Goal: Information Seeking & Learning: Learn about a topic

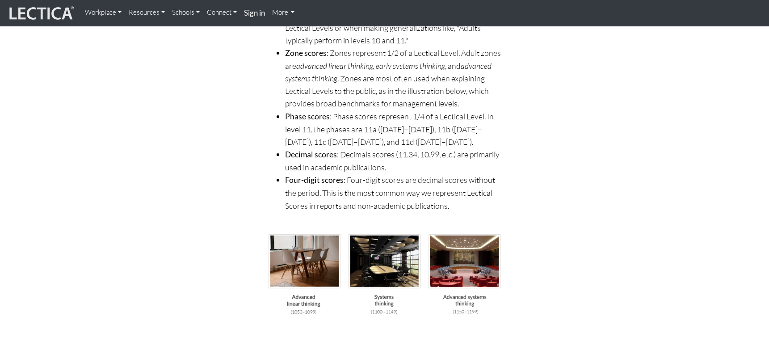
scroll to position [2548, 0]
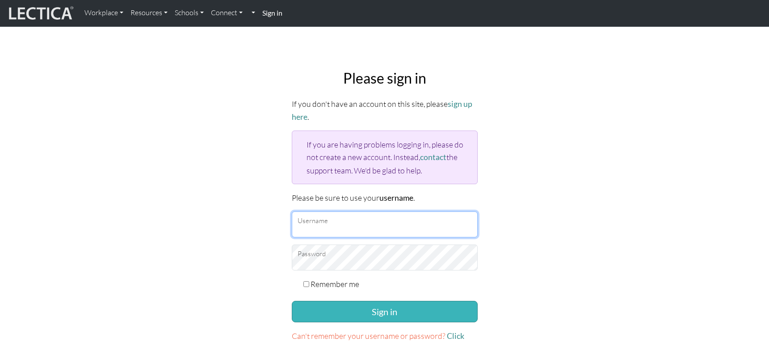
type input "TaddyAO2025"
click at [386, 304] on button "Sign in" at bounding box center [385, 311] width 186 height 21
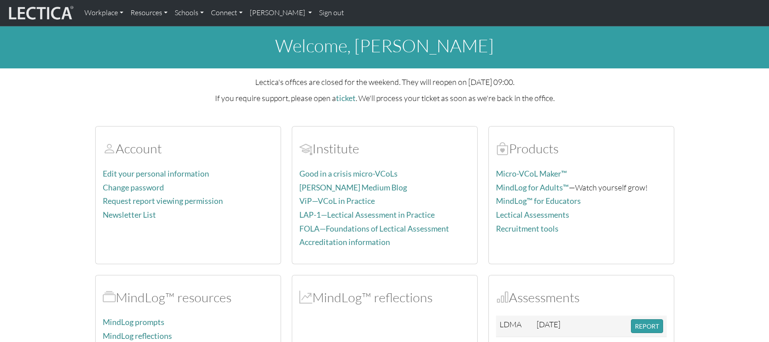
scroll to position [89, 0]
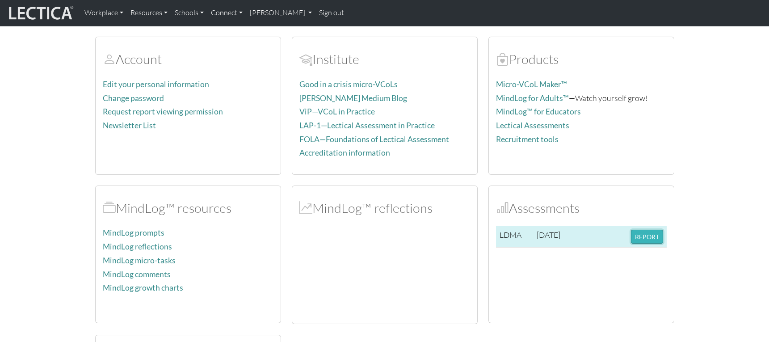
click at [648, 237] on button "REPORT" at bounding box center [647, 237] width 32 height 14
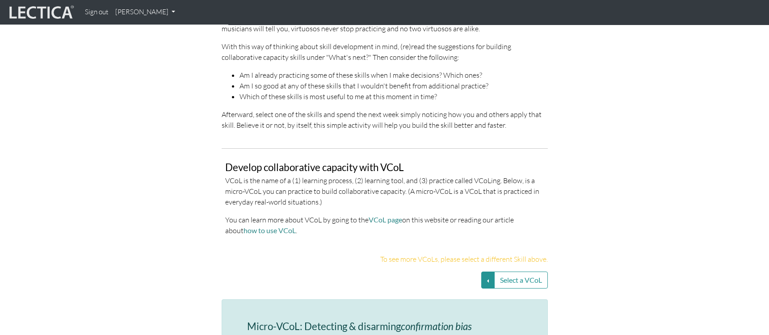
scroll to position [1788, 0]
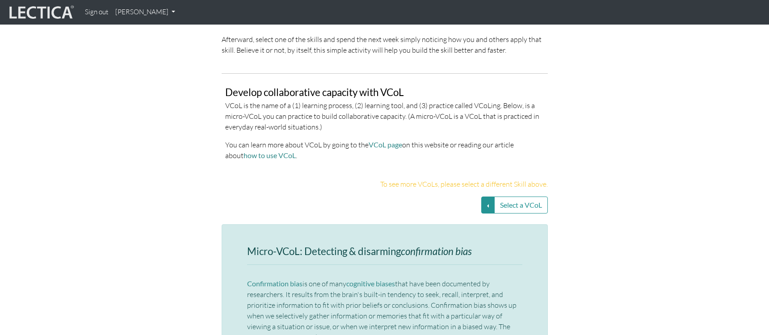
click at [526, 179] on div "To see more VCoLs, please select a different Skill above." at bounding box center [385, 188] width 340 height 18
click at [526, 197] on button "Select a VCoL" at bounding box center [521, 205] width 54 height 17
click at [489, 197] on button "Select a VCoL" at bounding box center [487, 205] width 13 height 17
click at [654, 145] on section "Develop collaborative capacity with VCoL VCoL is the name of a (1) learning pro…" at bounding box center [384, 120] width 769 height 95
click at [488, 197] on button "Select a VCoL" at bounding box center [487, 205] width 13 height 17
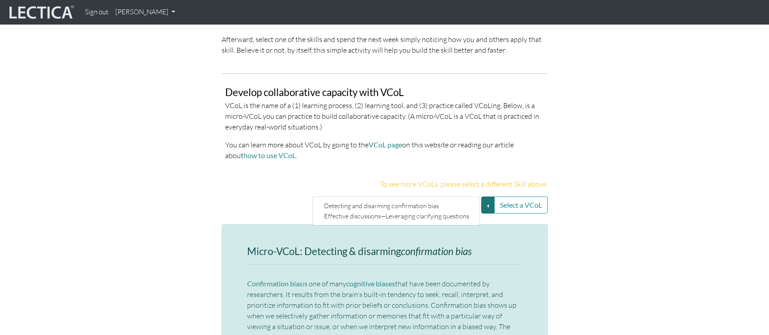
click at [589, 197] on div "Select a VCoL Detecting and disarming confirmation bias Effective discussions—L…" at bounding box center [385, 205] width 510 height 17
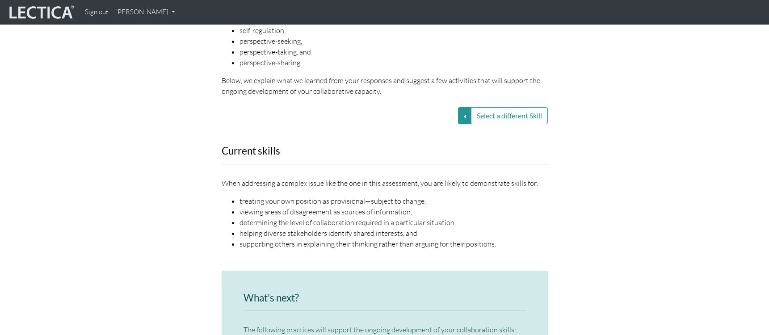
scroll to position [1073, 0]
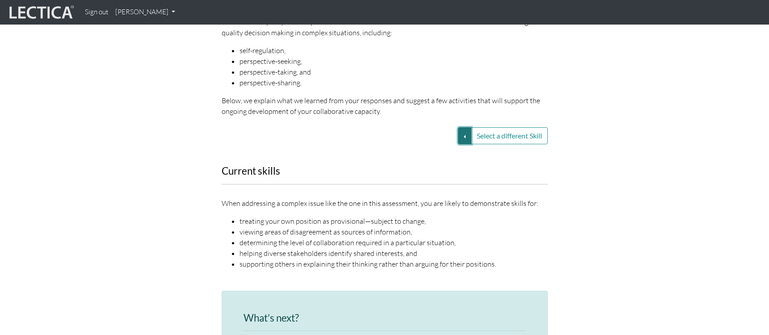
click at [460, 127] on button "Select a different Skill" at bounding box center [464, 135] width 13 height 17
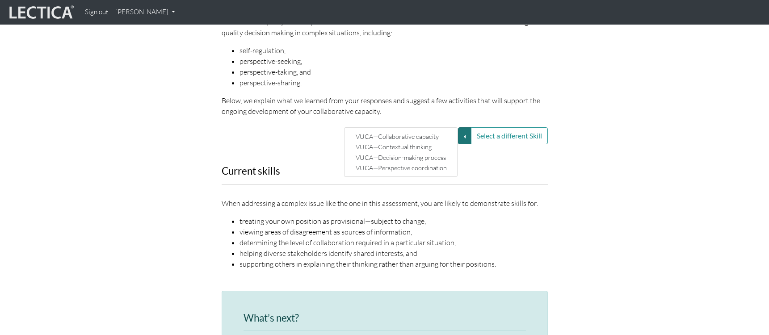
click at [515, 166] on div "Current skills When addressing a complex issue like the one in this assessment,…" at bounding box center [385, 223] width 340 height 114
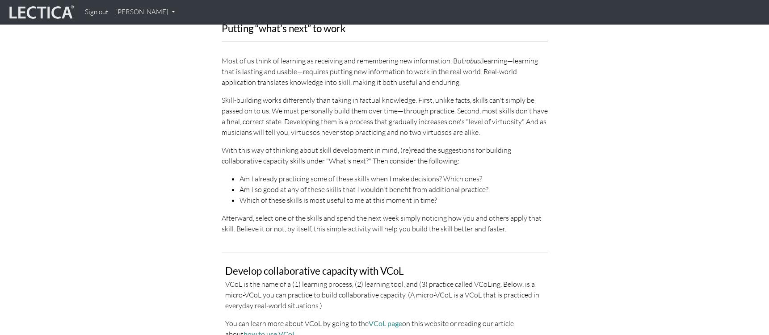
scroll to position [1788, 0]
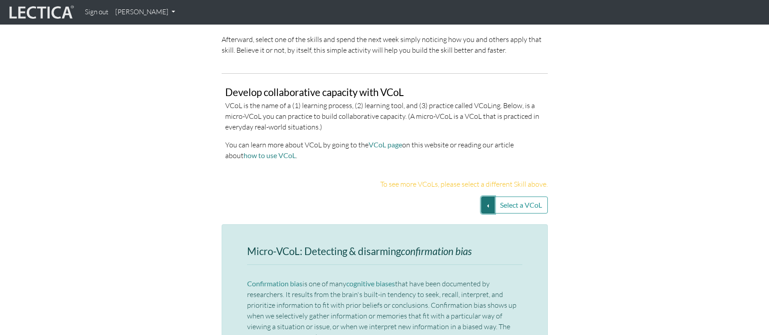
click at [493, 197] on button "Select a VCoL" at bounding box center [487, 205] width 13 height 17
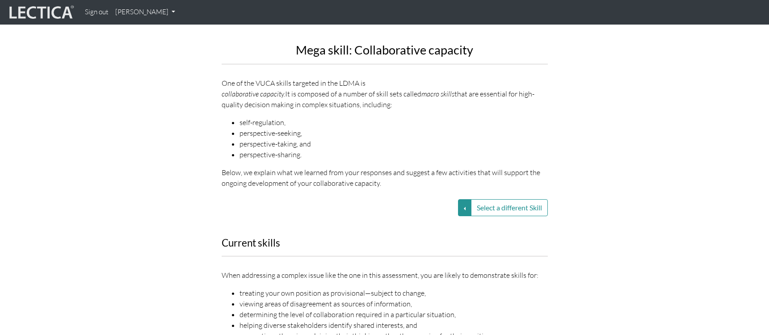
scroll to position [984, 0]
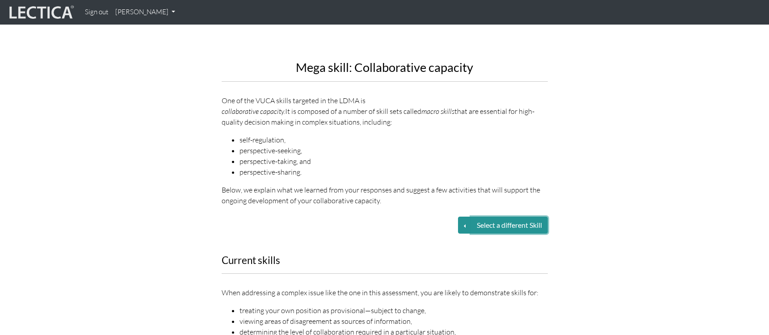
click at [487, 217] on button "Select a different Skill" at bounding box center [509, 225] width 77 height 17
click at [464, 217] on button "Select a different Skill" at bounding box center [464, 225] width 13 height 17
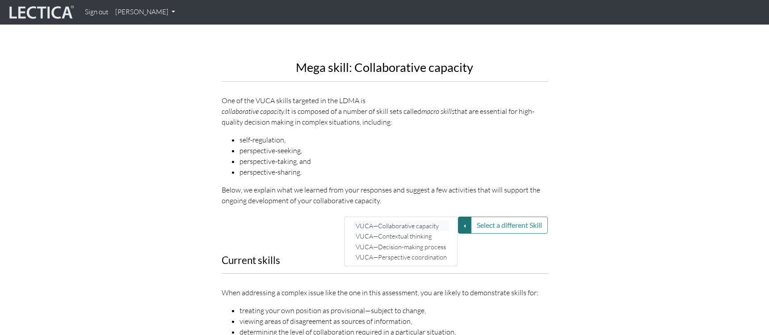
click at [432, 221] on link "VUCA—Collaborative capacity" at bounding box center [402, 226] width 96 height 10
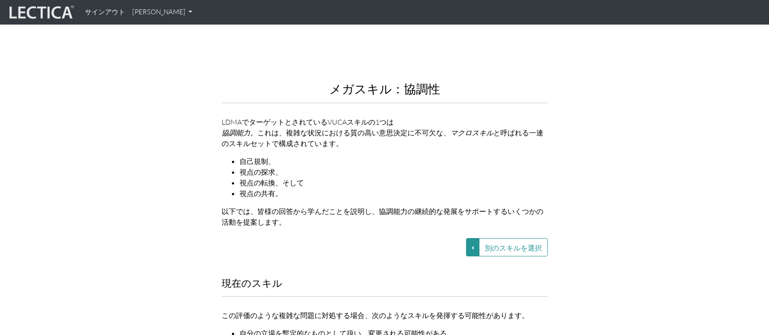
scroll to position [1005, 0]
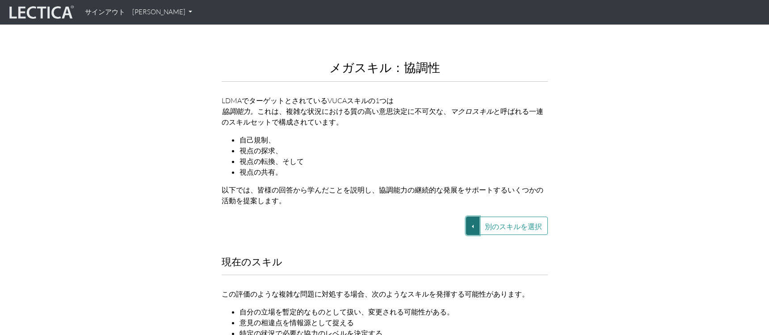
click at [473, 217] on button "別のスキルを選択" at bounding box center [472, 226] width 13 height 18
click at [545, 101] on p "LDMAでターゲットとされているVUCAスキルの1つは 協調能力。 これは、複雑な状況における質の高い意思決定に不可欠な、 マクロスキル と呼ばれる一連のスキ…" at bounding box center [385, 111] width 326 height 32
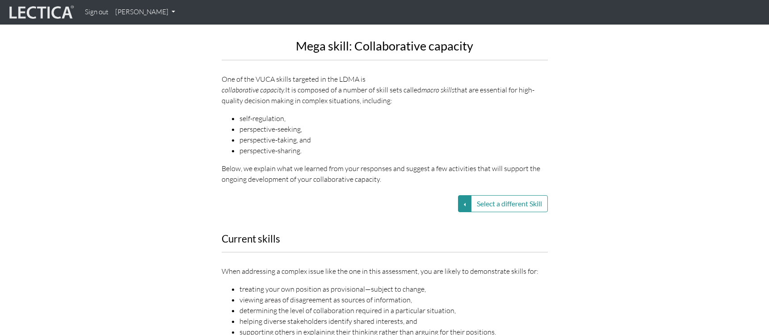
scroll to position [984, 0]
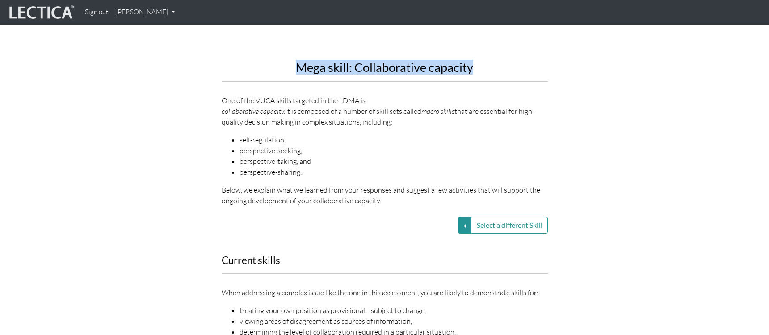
drag, startPoint x: 299, startPoint y: 57, endPoint x: 473, endPoint y: 56, distance: 174.8
click at [473, 61] on h2 "Mega skill: Collaborative capacity" at bounding box center [385, 67] width 326 height 13
copy h2 "Mega skill: Collaborative capacity"
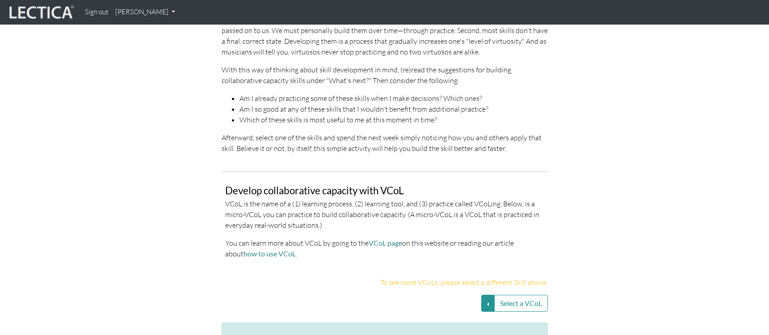
scroll to position [1699, 0]
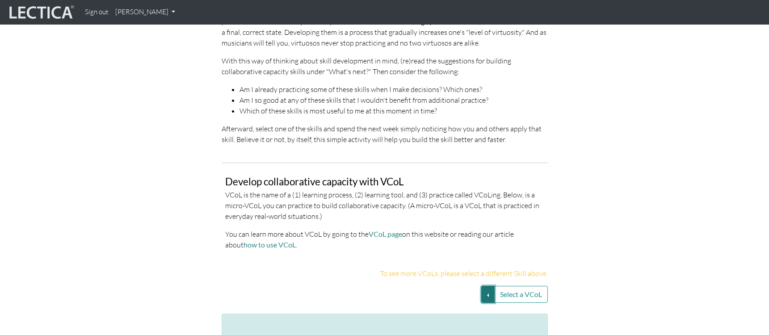
click at [490, 286] on button "Select a VCoL" at bounding box center [487, 294] width 13 height 17
click at [466, 301] on link "Effective discussions—Leveraging clarifying questions" at bounding box center [397, 306] width 150 height 10
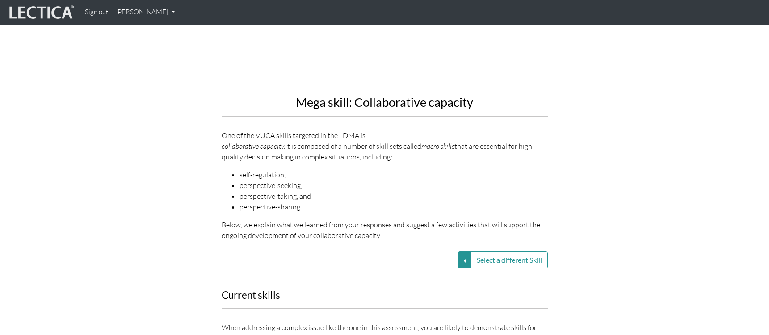
scroll to position [939, 0]
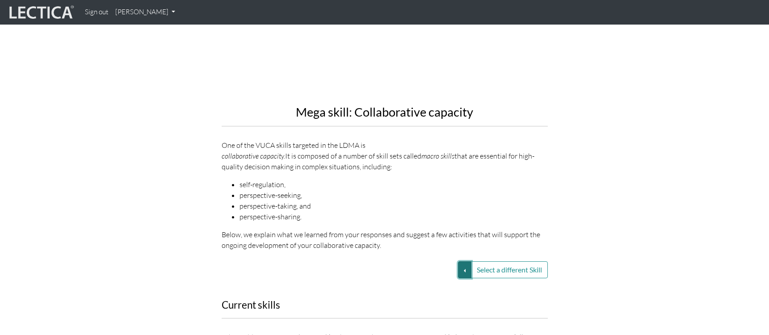
click at [459, 262] on button "Select a different Skill" at bounding box center [464, 270] width 13 height 17
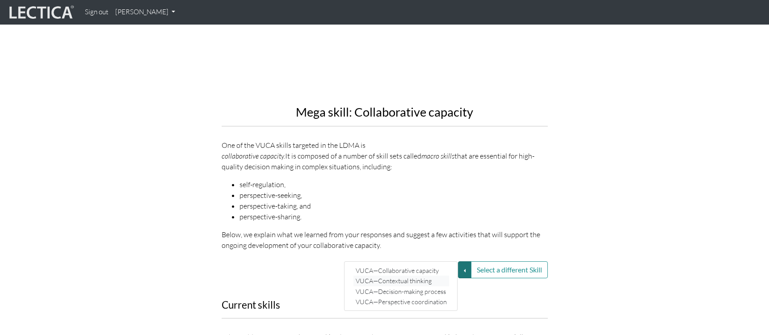
click at [419, 276] on link "VUCA—Contextual thinking" at bounding box center [402, 281] width 96 height 10
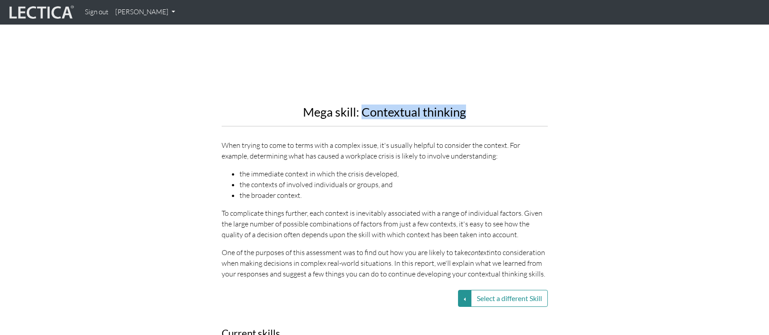
drag, startPoint x: 464, startPoint y: 99, endPoint x: 363, endPoint y: 101, distance: 101.5
click at [363, 106] on h2 "Mega skill: Contextual thinking" at bounding box center [385, 112] width 326 height 13
copy h2 "Contextual thinking"
click at [585, 135] on div "Mega skill: Contextual thinking When trying to come to terms with a complex iss…" at bounding box center [385, 73] width 510 height 427
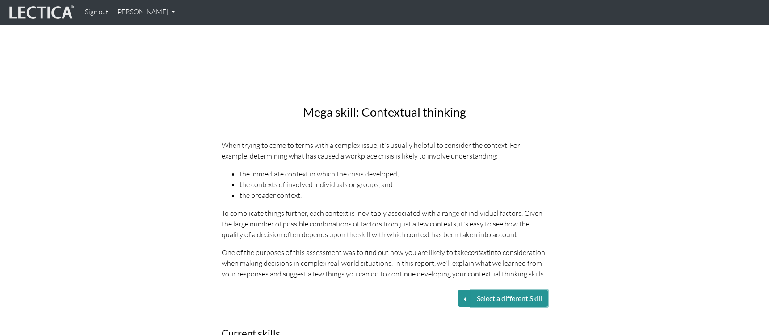
click at [510, 290] on button "Select a different Skill" at bounding box center [509, 298] width 77 height 17
click at [461, 290] on button "Select a different Skill" at bounding box center [464, 298] width 13 height 17
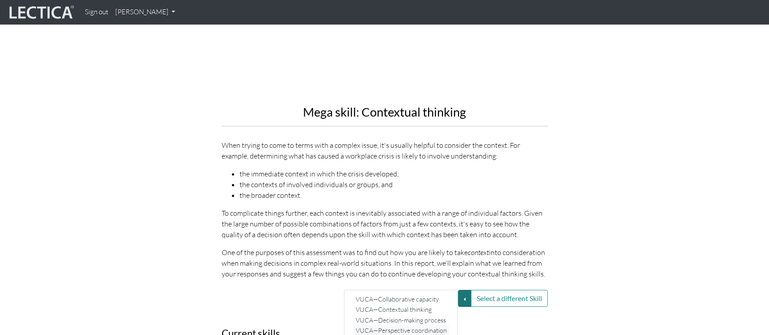
click at [423, 325] on link "VUCA—Perspective coordination" at bounding box center [402, 330] width 96 height 10
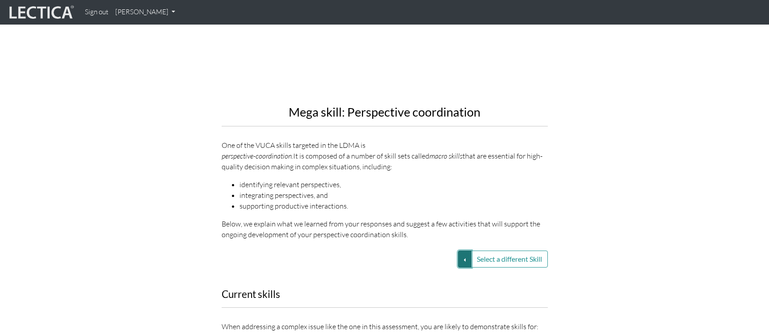
click at [458, 251] on button "Select a different Skill" at bounding box center [464, 259] width 13 height 17
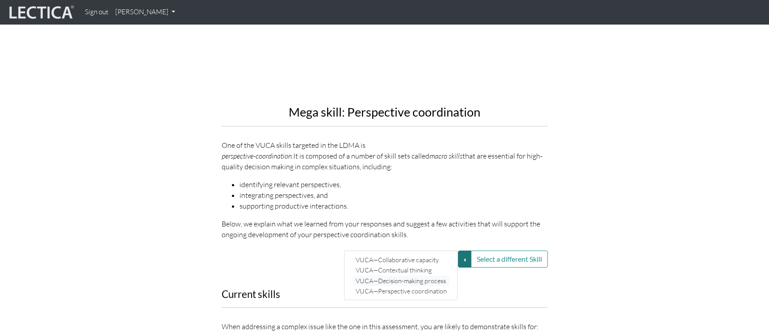
click at [439, 276] on link "VUCA—Decision-making process" at bounding box center [402, 281] width 96 height 10
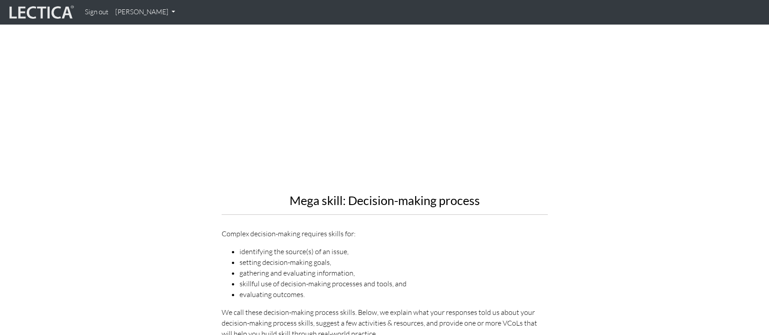
scroll to position [849, 0]
drag, startPoint x: 351, startPoint y: 192, endPoint x: 485, endPoint y: 190, distance: 133.7
click at [485, 195] on h2 "Mega skill: Decision-making process" at bounding box center [385, 201] width 326 height 13
copy h2 "Decision-making process"
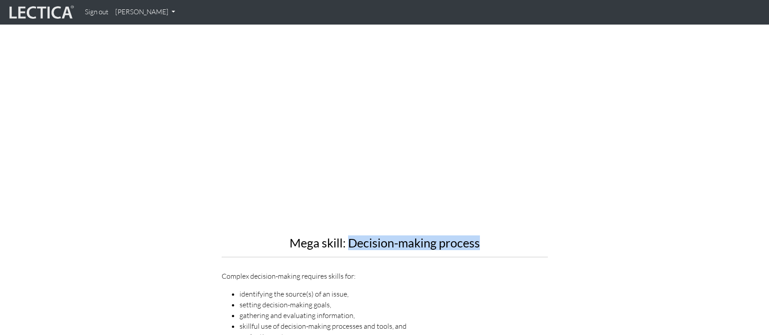
scroll to position [939, 0]
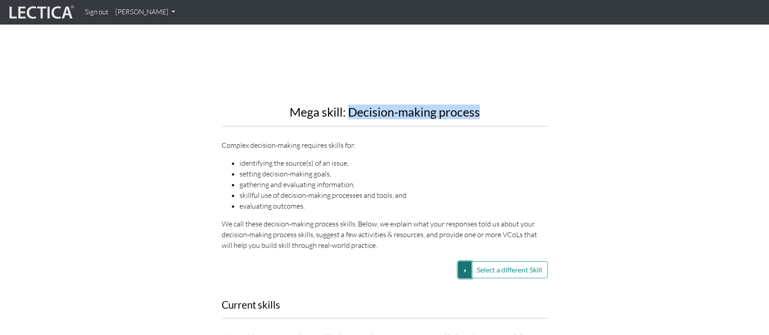
click at [465, 262] on button "Select a different Skill" at bounding box center [464, 270] width 13 height 17
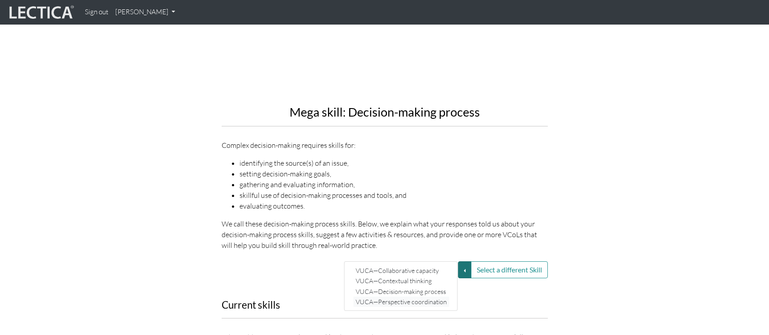
click at [422, 297] on link "VUCA—Perspective coordination" at bounding box center [402, 302] width 96 height 10
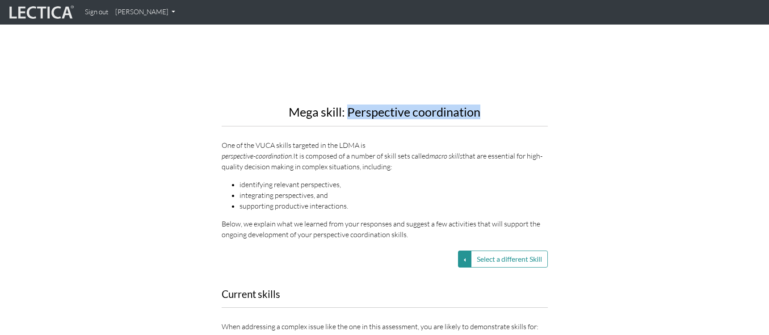
drag, startPoint x: 349, startPoint y: 99, endPoint x: 478, endPoint y: 99, distance: 128.8
click at [478, 106] on h2 "Mega skill: Perspective coordination" at bounding box center [385, 112] width 326 height 13
copy h2 "Perspective coordination"
click at [565, 152] on div "Mega skill: Perspective coordination One of the VUCA skills targeted in the LDM…" at bounding box center [385, 53] width 510 height 387
click at [466, 251] on button "Select a different Skill" at bounding box center [464, 259] width 13 height 17
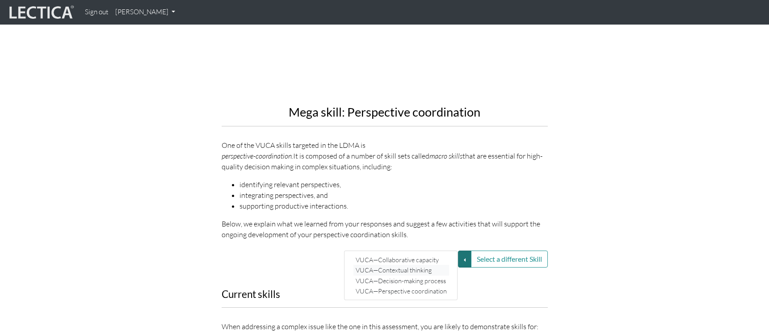
click at [429, 265] on link "VUCA—Contextual thinking" at bounding box center [402, 270] width 96 height 10
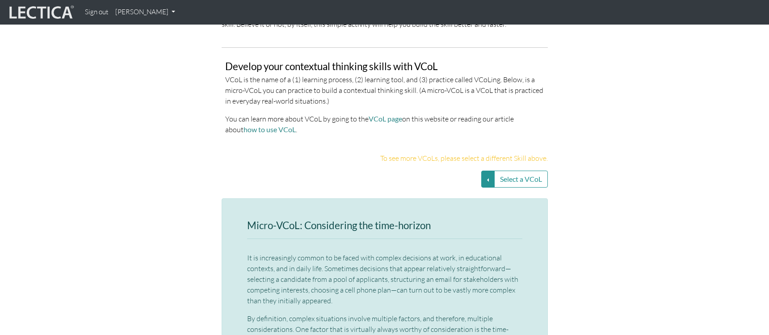
scroll to position [1833, 0]
click at [486, 173] on button "Select a VCoL" at bounding box center [487, 178] width 13 height 17
click at [470, 174] on link "Considering the time-horizon" at bounding box center [430, 179] width 86 height 10
drag, startPoint x: 430, startPoint y: 215, endPoint x: 307, endPoint y: 211, distance: 123.0
click at [307, 220] on h3 "Micro-VCoL: Considering the time-horizon" at bounding box center [384, 225] width 275 height 11
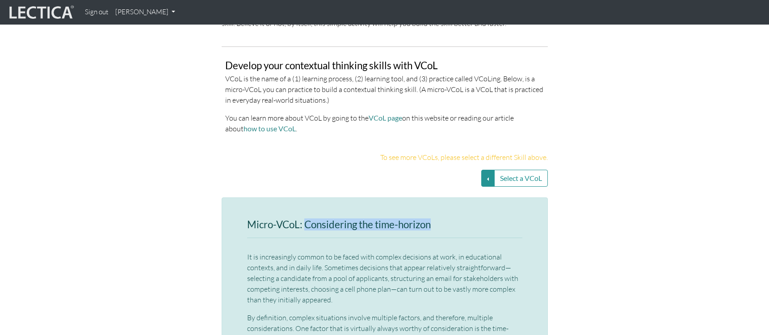
drag, startPoint x: 435, startPoint y: 215, endPoint x: 305, endPoint y: 219, distance: 130.6
click at [305, 220] on h3 "Micro-VCoL: Considering the time-horizon" at bounding box center [384, 225] width 275 height 11
copy h3 "Considering the time-horizon"
click at [491, 170] on button "Select a VCoL" at bounding box center [487, 178] width 13 height 17
click at [477, 175] on div "Considering the time-horizon Looking for contextual causes" at bounding box center [430, 184] width 104 height 29
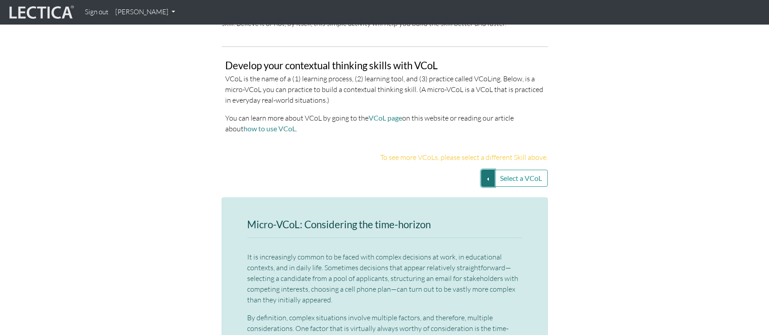
click at [483, 170] on button "Select a VCoL" at bounding box center [487, 178] width 13 height 17
click at [450, 185] on link "Looking for contextual causes" at bounding box center [430, 190] width 86 height 10
drag, startPoint x: 435, startPoint y: 212, endPoint x: 306, endPoint y: 215, distance: 128.8
click at [306, 220] on h3 "Micro-VCoL: Looking for contextual causes" at bounding box center [384, 225] width 275 height 11
copy h3 "Looking for contextual causes"
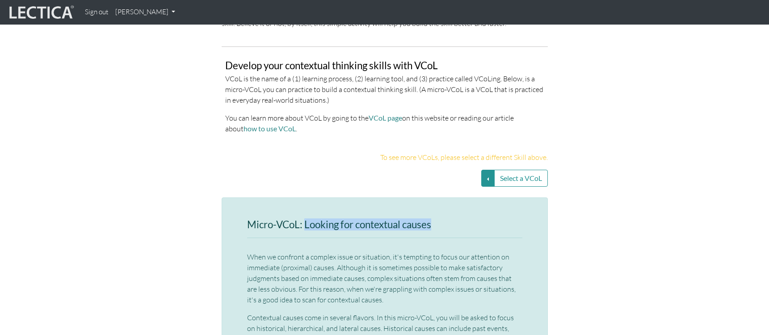
scroll to position [1878, 0]
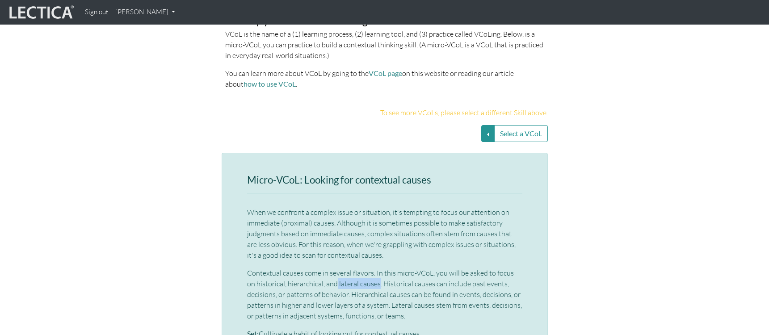
drag, startPoint x: 327, startPoint y: 273, endPoint x: 368, endPoint y: 273, distance: 41.6
click at [368, 273] on p "Contextual causes come in several flavors. In this micro-VCoL, you will be aske…" at bounding box center [384, 295] width 275 height 54
copy p "lateral causes"
click at [483, 125] on button "Select a VCoL" at bounding box center [487, 133] width 13 height 17
click at [263, 175] on h3 "Micro-VCoL: Looking for contextual causes" at bounding box center [384, 180] width 275 height 11
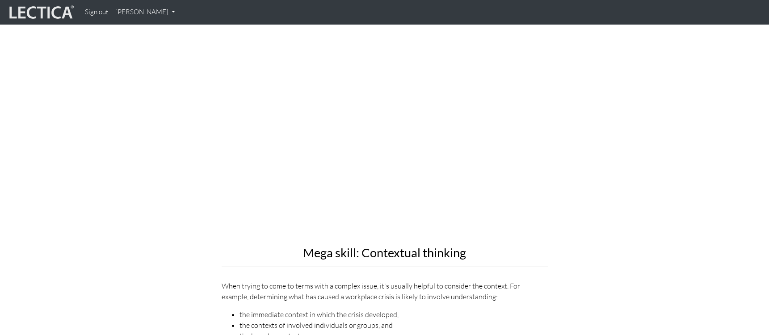
scroll to position [939, 0]
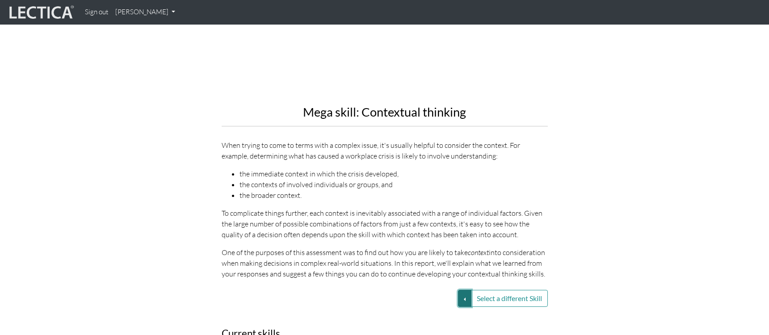
click at [460, 291] on button "Select a different Skill" at bounding box center [464, 298] width 13 height 17
click at [425, 294] on link "VUCA—Collaborative capacity" at bounding box center [402, 299] width 96 height 10
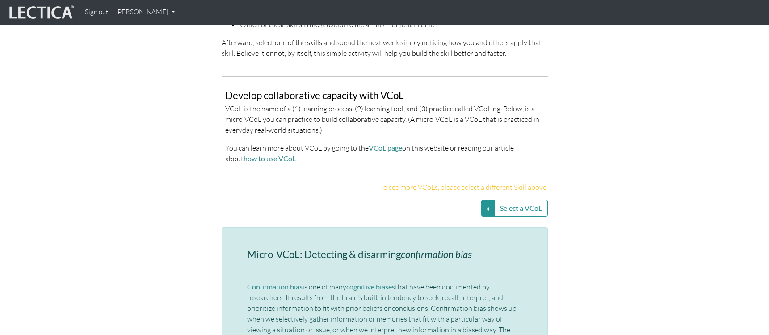
scroll to position [1788, 0]
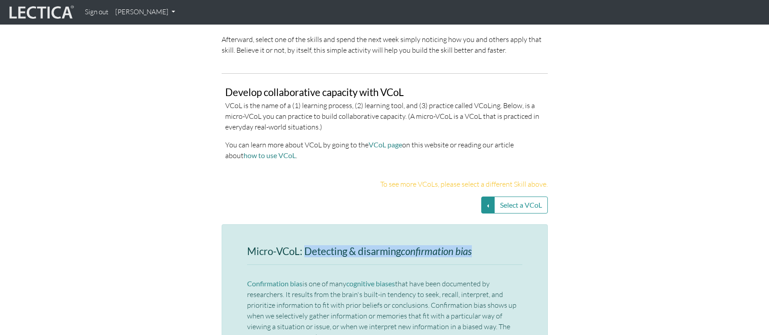
drag, startPoint x: 307, startPoint y: 232, endPoint x: 474, endPoint y: 229, distance: 167.7
click at [474, 246] on h3 "Micro-VCoL: Detecting & disarming confirmation bias" at bounding box center [384, 251] width 275 height 11
copy h3 "Detecting & disarming confirmation bias"
click at [489, 197] on button "Select a VCoL" at bounding box center [487, 205] width 13 height 17
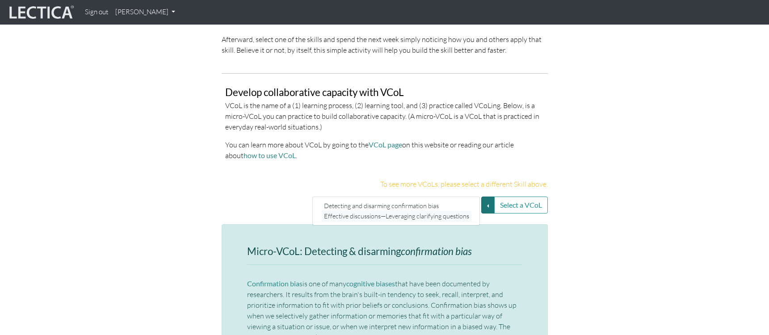
click at [461, 211] on link "Effective discussions—Leveraging clarifying questions" at bounding box center [397, 216] width 150 height 10
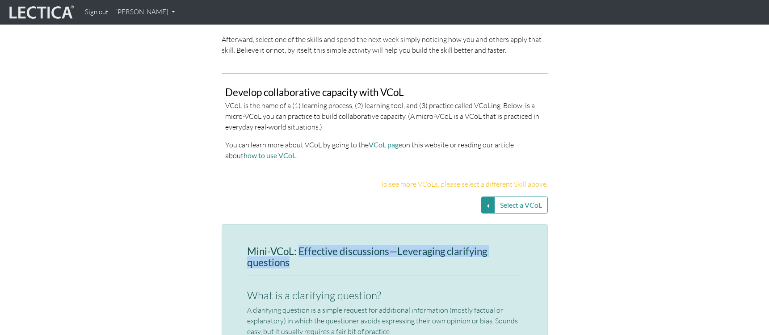
drag, startPoint x: 298, startPoint y: 231, endPoint x: 300, endPoint y: 241, distance: 11.0
click at [300, 246] on h3 "Mini-VCoL: Effective discussions—Leveraging clarifying questions" at bounding box center [384, 257] width 275 height 22
copy h3 "Effective discussions—Leveraging clarifying questions"
click at [489, 197] on button "Select a VCoL" at bounding box center [487, 205] width 13 height 17
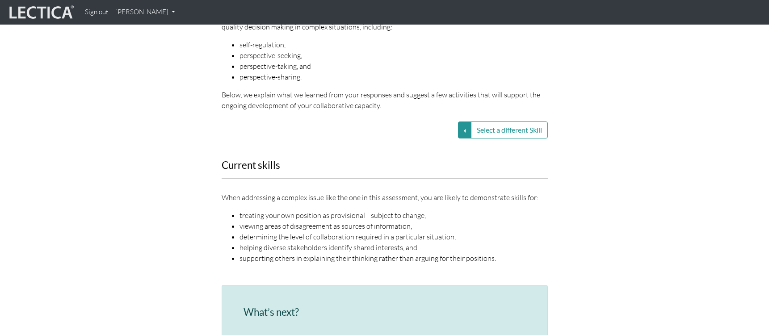
scroll to position [1073, 0]
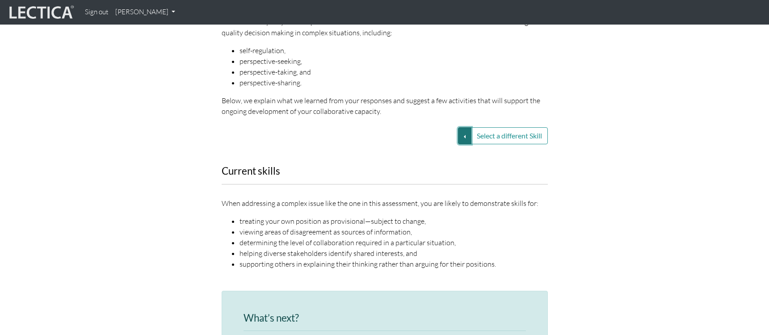
click at [466, 127] on button "Select a different Skill" at bounding box center [464, 135] width 13 height 17
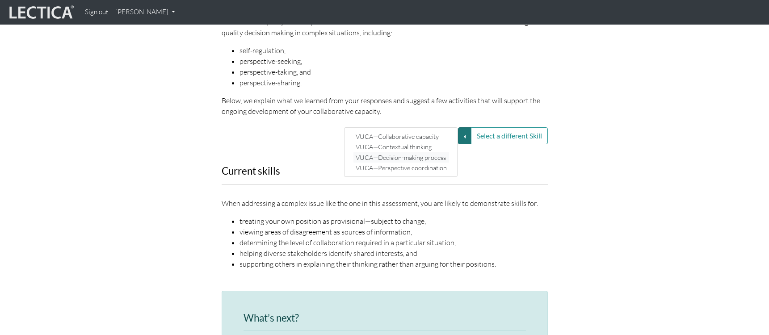
click at [433, 152] on link "VUCA—Decision-making process" at bounding box center [402, 157] width 96 height 10
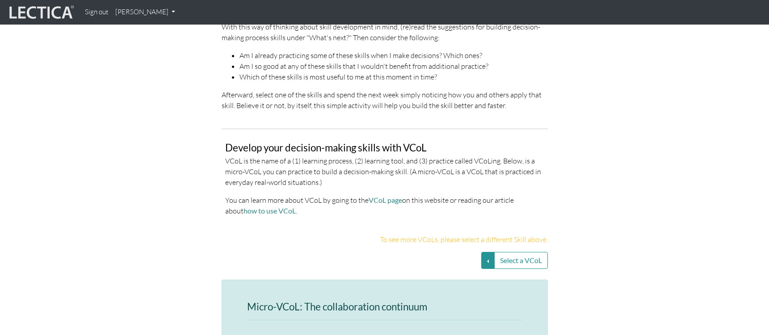
scroll to position [1788, 0]
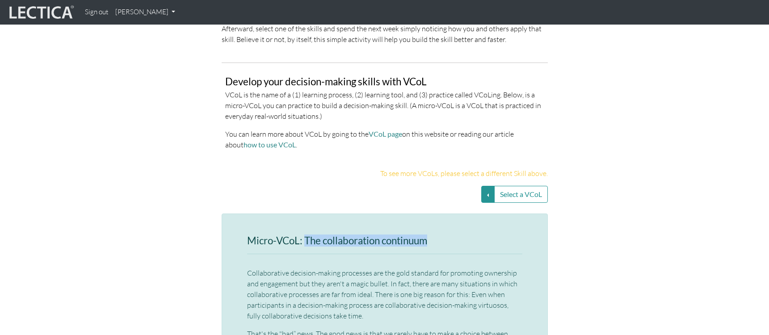
drag, startPoint x: 306, startPoint y: 218, endPoint x: 430, endPoint y: 217, distance: 123.4
click at [430, 236] on h3 "Micro-VCoL: The collaboration continuum" at bounding box center [384, 241] width 275 height 11
copy h3 "The collaboration continuum"
click at [489, 186] on button "Select a VCoL" at bounding box center [487, 194] width 13 height 17
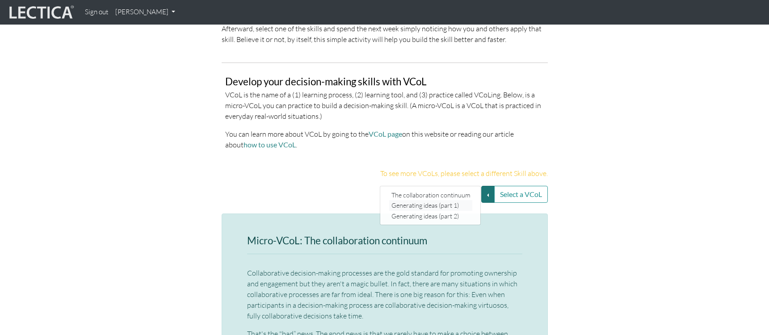
click at [464, 201] on link "Generating ideas (part 1)" at bounding box center [430, 206] width 83 height 10
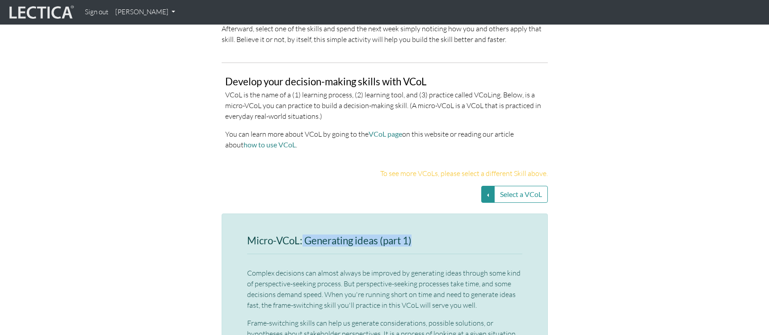
drag, startPoint x: 303, startPoint y: 220, endPoint x: 421, endPoint y: 216, distance: 118.5
click at [421, 236] on h3 "Micro-VCoL: Generating ideas (part 1)" at bounding box center [384, 241] width 275 height 11
click at [483, 186] on button "Select a VCoL" at bounding box center [487, 194] width 13 height 17
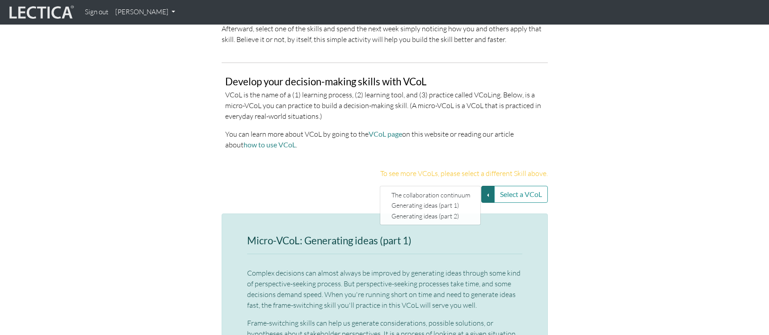
click at [472, 191] on div "The collaboration continuum Generating ideas (part 1) Generating ideas (part 2)" at bounding box center [430, 205] width 101 height 39
click at [484, 186] on button "Select a VCoL" at bounding box center [487, 194] width 13 height 17
click at [455, 211] on link "Generating ideas (part 2)" at bounding box center [430, 216] width 83 height 10
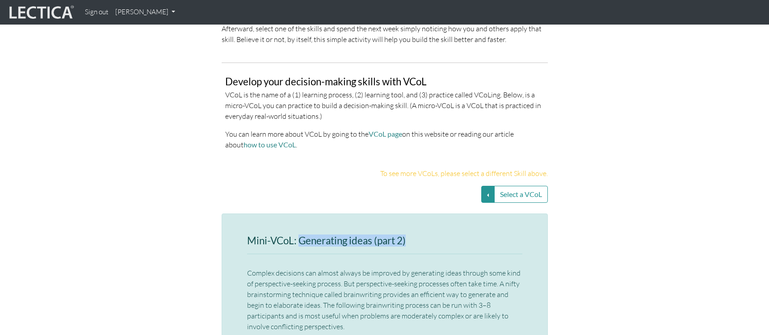
drag, startPoint x: 298, startPoint y: 218, endPoint x: 482, endPoint y: 223, distance: 184.7
click at [482, 236] on h3 "Mini-VCoL: Generating ideas (part 2)" at bounding box center [384, 241] width 275 height 11
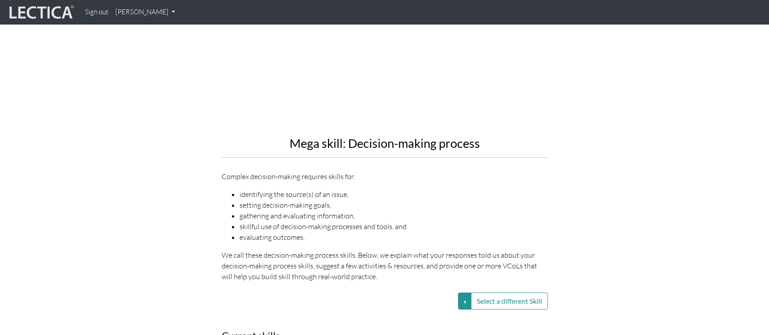
scroll to position [894, 0]
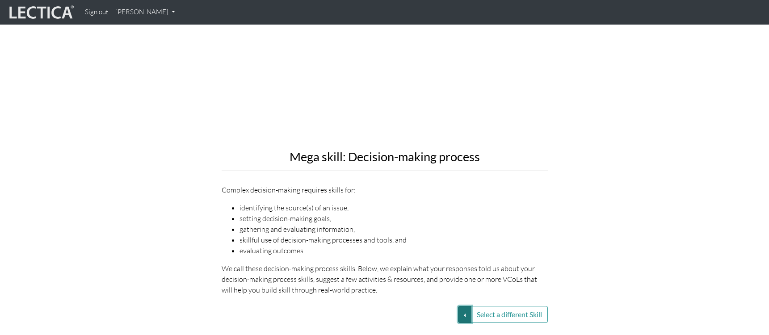
click at [464, 306] on button "Select a different Skill" at bounding box center [464, 314] width 13 height 17
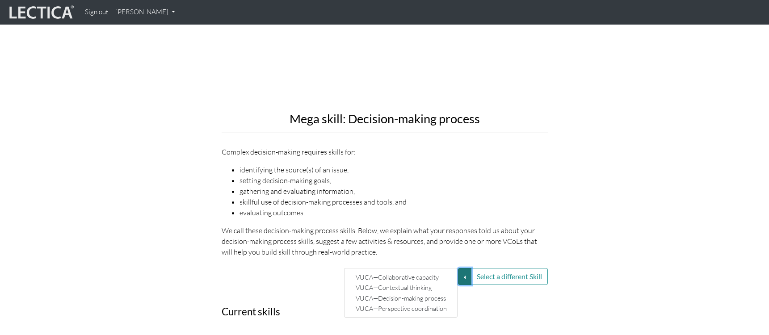
scroll to position [984, 0]
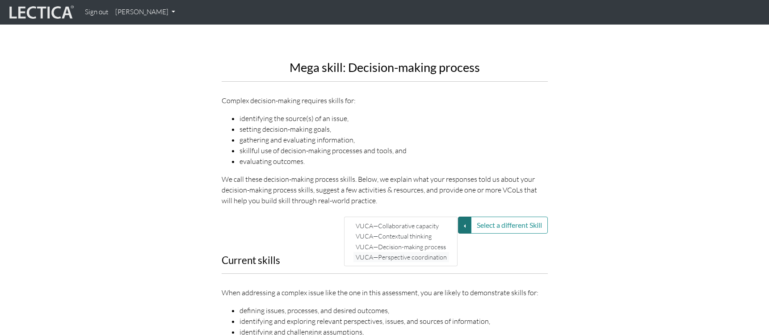
click at [426, 252] on link "VUCA—Perspective coordination" at bounding box center [402, 257] width 96 height 10
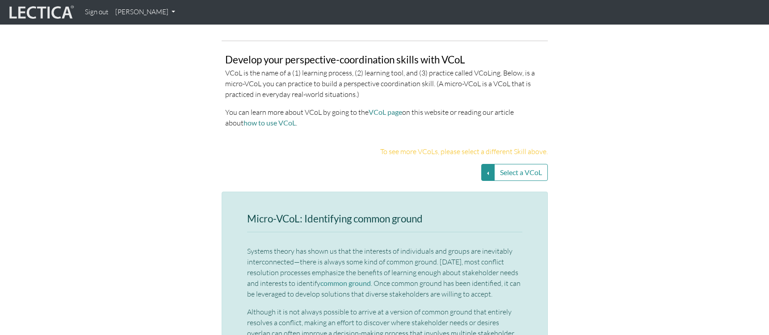
scroll to position [1833, 0]
drag, startPoint x: 304, startPoint y: 197, endPoint x: 449, endPoint y: 197, distance: 145.7
click at [449, 212] on h3 "Micro-VCoL: Identifying common ground" at bounding box center [384, 217] width 275 height 11
click at [481, 163] on button "Select a VCoL" at bounding box center [487, 171] width 13 height 17
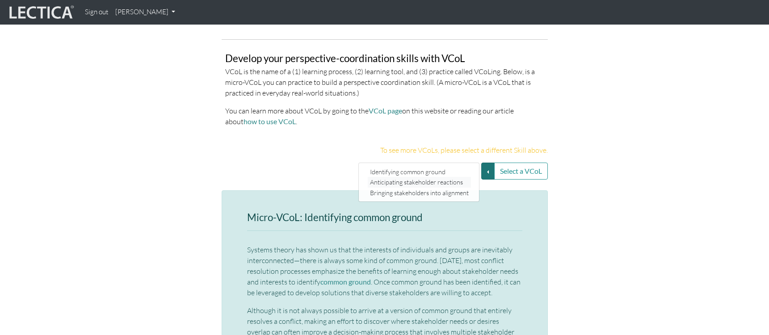
click at [466, 177] on link "Anticipating stakeholder reactions" at bounding box center [419, 182] width 103 height 10
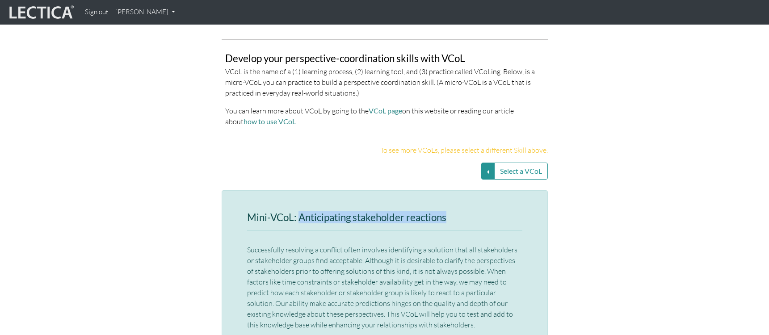
drag, startPoint x: 299, startPoint y: 199, endPoint x: 494, endPoint y: 200, distance: 194.9
click at [494, 212] on h3 "Mini-VCoL: Anticipating stakeholder reactions" at bounding box center [384, 217] width 275 height 11
click at [488, 163] on button "Select a VCoL" at bounding box center [487, 171] width 13 height 17
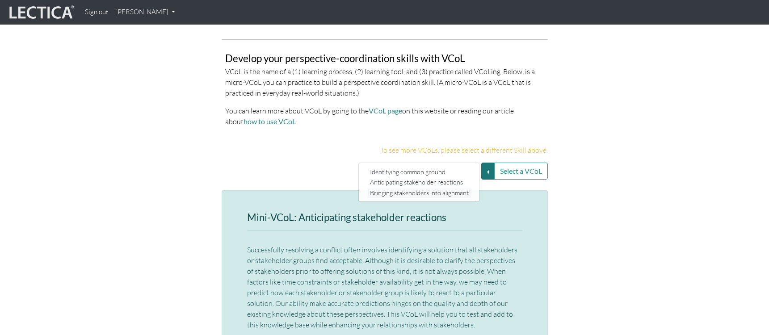
click at [466, 188] on link "Bringing stakeholders into alignment" at bounding box center [419, 193] width 103 height 10
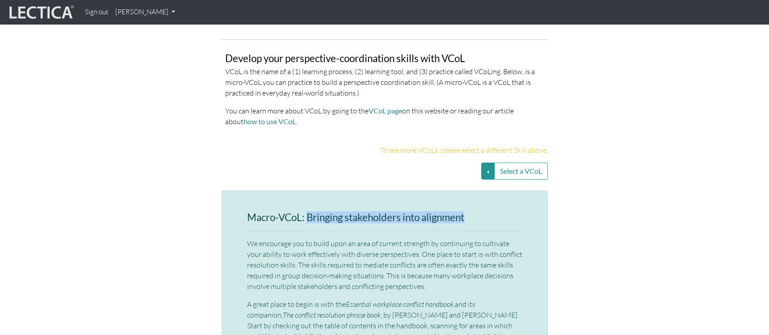
drag, startPoint x: 309, startPoint y: 197, endPoint x: 477, endPoint y: 198, distance: 167.7
click at [477, 212] on h3 "Macro-VCoL: Bringing stakeholders into alignment" at bounding box center [384, 217] width 275 height 11
click at [487, 163] on button "Select a VCoL" at bounding box center [487, 171] width 13 height 17
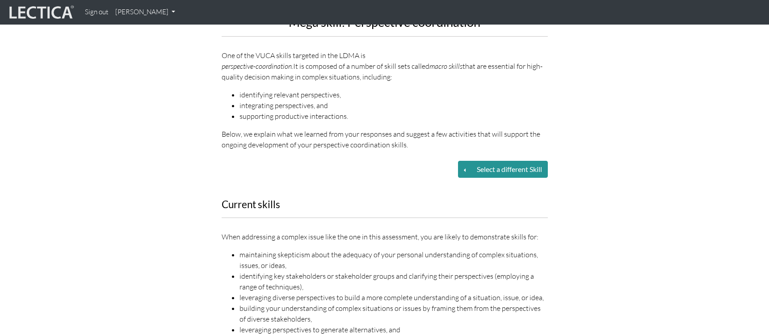
scroll to position [1028, 0]
click at [465, 161] on button "Select a different Skill" at bounding box center [464, 169] width 13 height 17
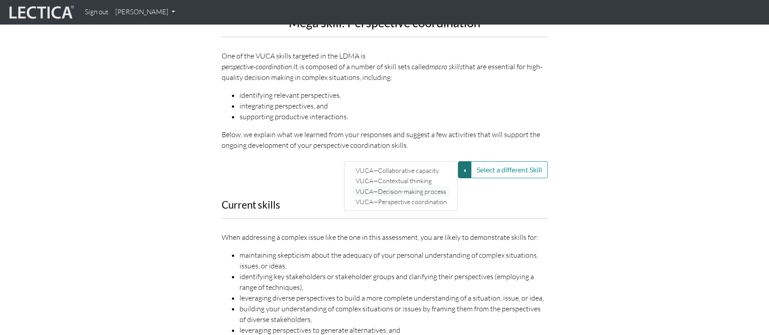
click at [419, 186] on link "VUCA—Decision-making process" at bounding box center [402, 191] width 96 height 10
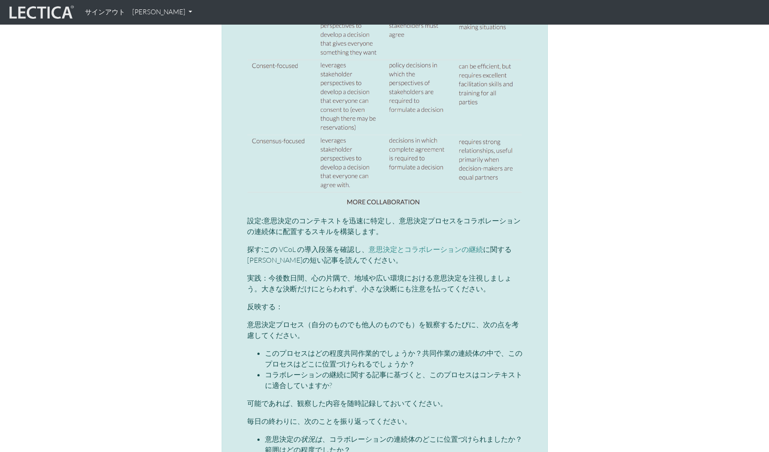
scroll to position [2560, 0]
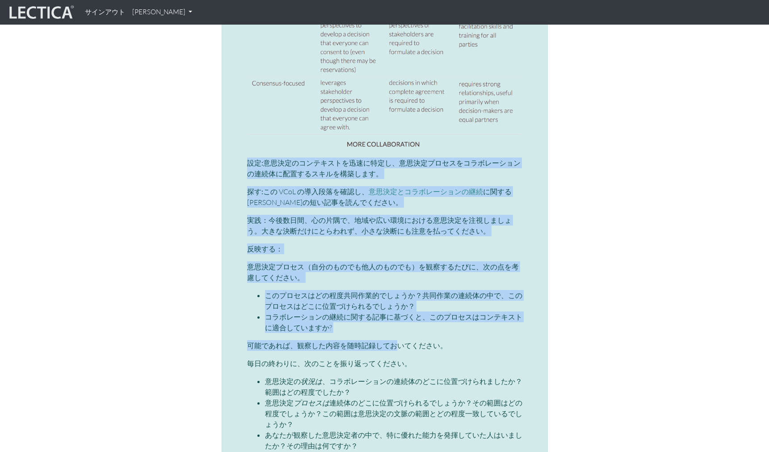
drag, startPoint x: 249, startPoint y: 141, endPoint x: 397, endPoint y: 321, distance: 232.5
click at [397, 321] on div "マイクロVCoL：コラボレーションの連続体 協働的な意思決定プロセスは、オーナーシップとエンゲージメントを促進するための黄金律ですが、万能薬ではありません。実…" at bounding box center [384, 71] width 275 height 1102
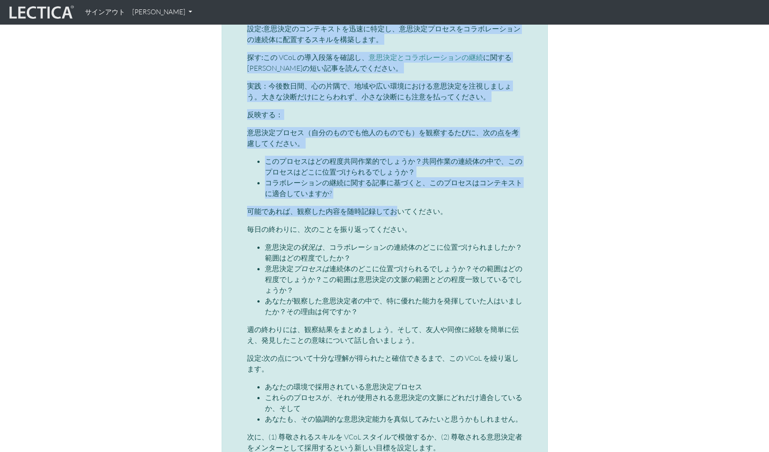
scroll to position [2828, 0]
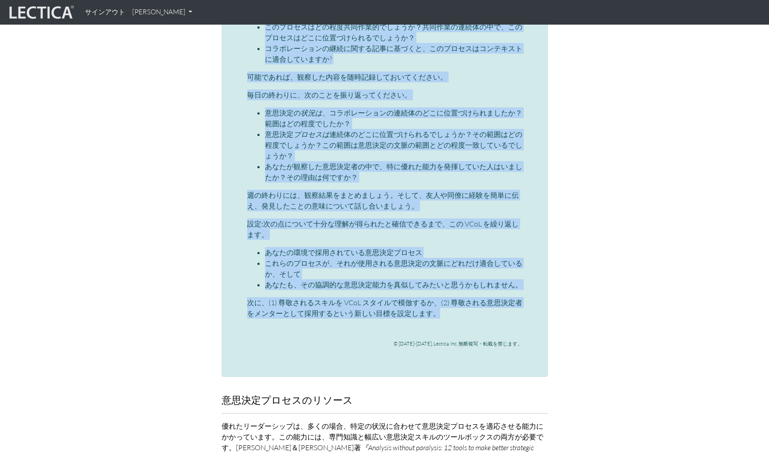
click at [456, 297] on p "次に、(1) 尊敬されるスキルを VCoL スタイルで模倣するか、(2) 尊敬される意思決定者をメンターとして採用するという新しい目標を設定します。" at bounding box center [384, 307] width 275 height 21
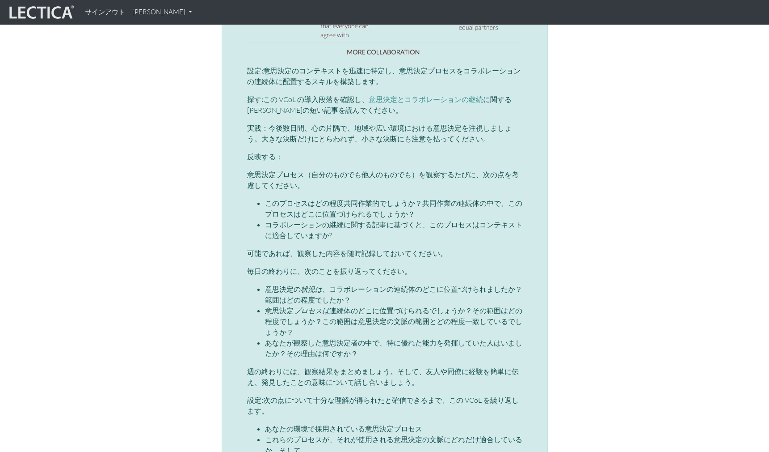
scroll to position [2694, 0]
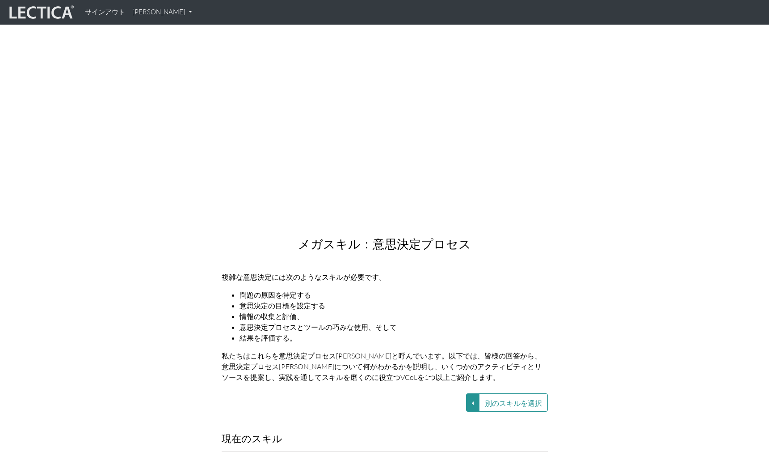
scroll to position [906, 0]
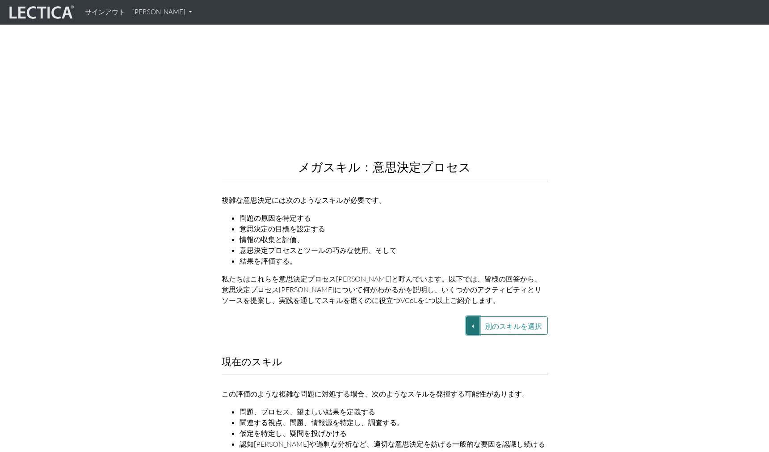
click at [473, 316] on button "別のスキルを選択" at bounding box center [472, 325] width 13 height 18
click at [578, 316] on div "別のスキルを選択 VUCA—協働能力 VUCA—文脈的思考 VUCA—意思決定プロセス VUCA—視点の調整 別のスキルを選択" at bounding box center [385, 325] width 510 height 18
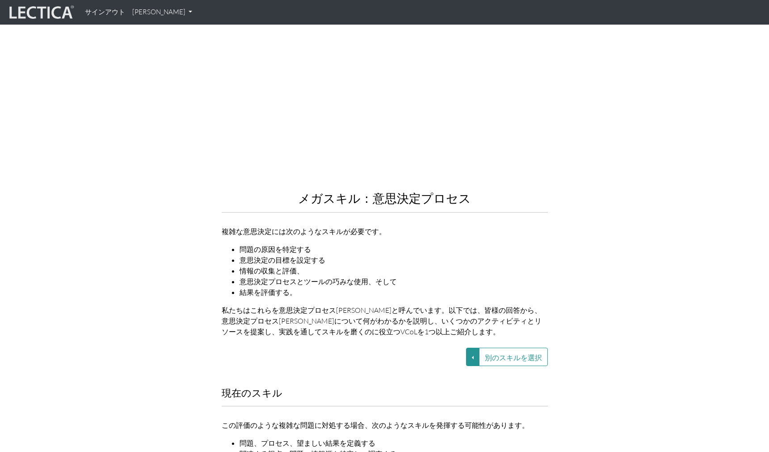
scroll to position [861, 0]
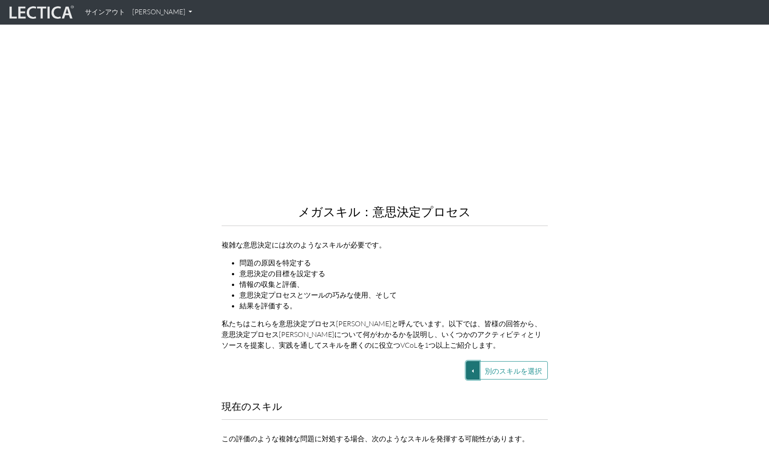
click at [469, 342] on button "別のスキルを選択" at bounding box center [472, 370] width 13 height 18
click at [440, 342] on link "VUCA—文脈的思考" at bounding box center [416, 380] width 77 height 10
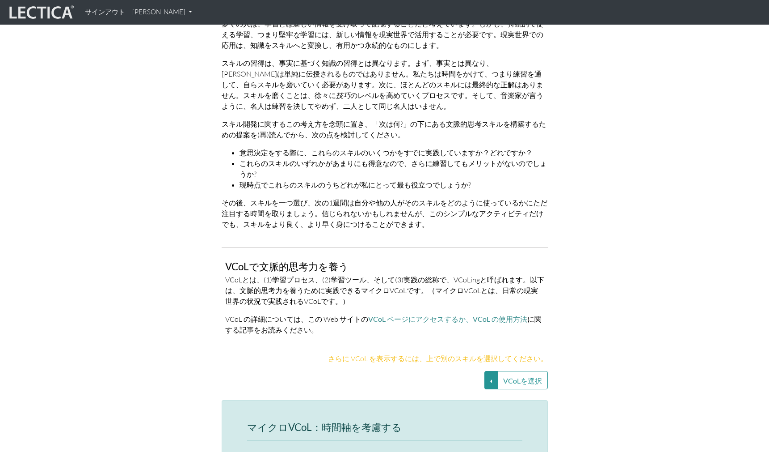
scroll to position [1755, 0]
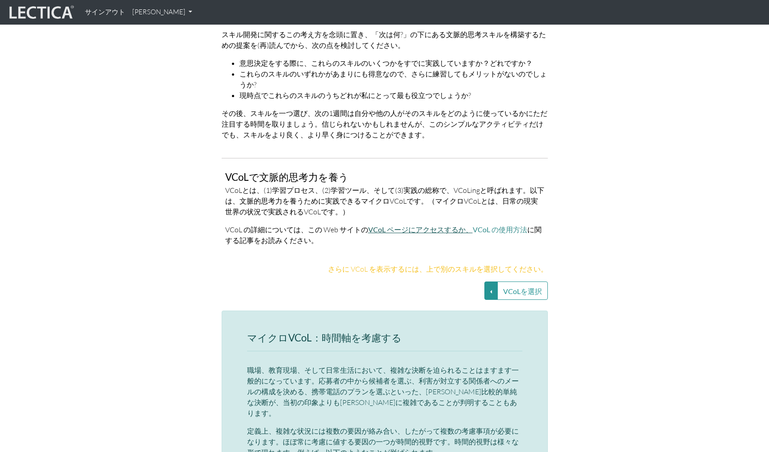
click at [426, 225] on font "VCoL ページにアクセスするか、" at bounding box center [420, 229] width 105 height 8
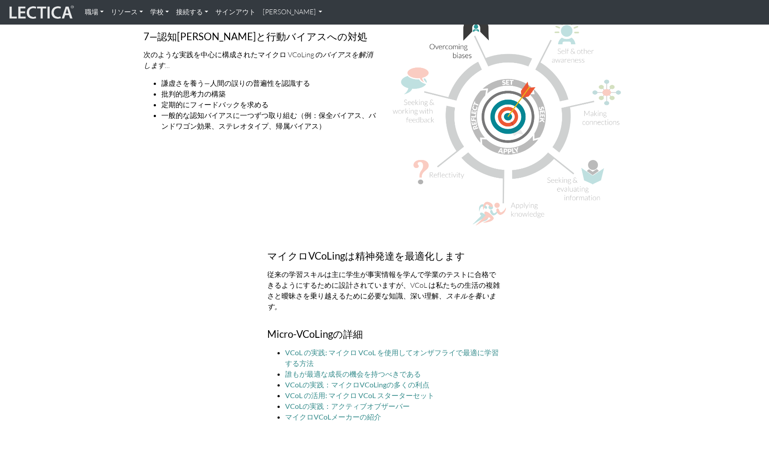
scroll to position [2414, 0]
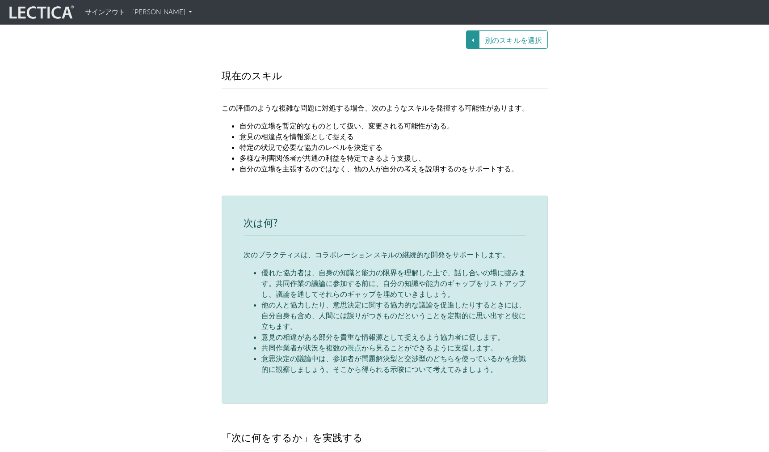
scroll to position [1118, 0]
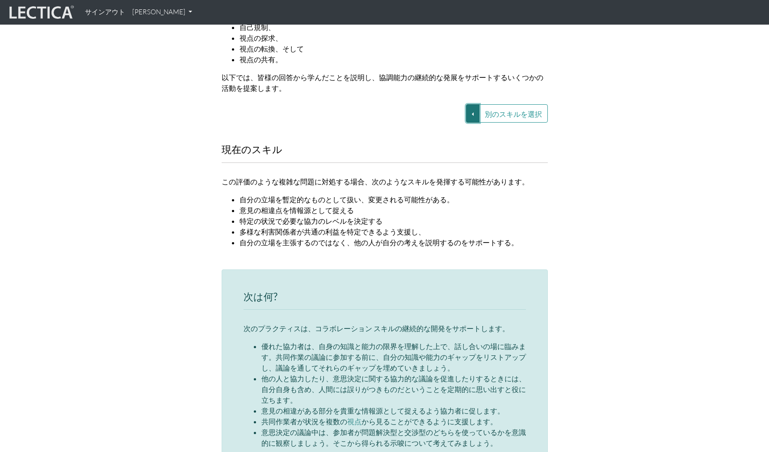
click at [470, 104] on button "別のスキルを選択" at bounding box center [472, 113] width 13 height 18
click at [442, 118] on link "VUCA—文脈的思考" at bounding box center [416, 123] width 77 height 10
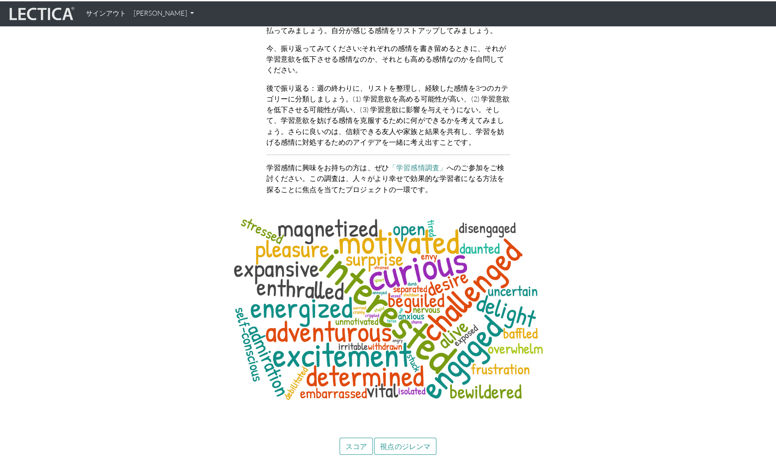
scroll to position [3979, 0]
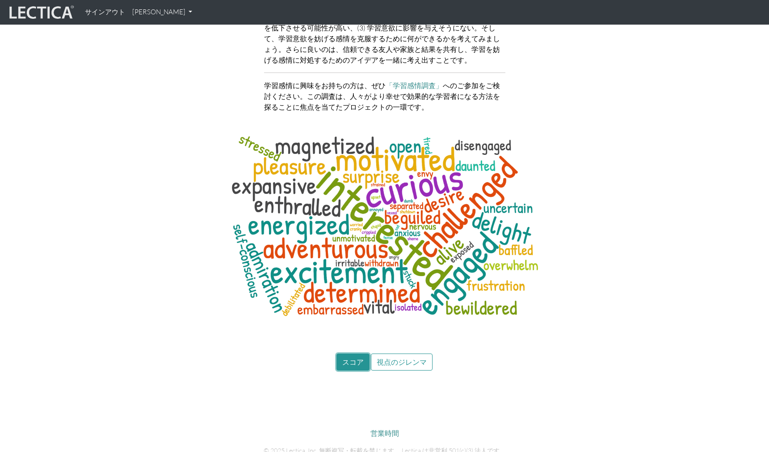
click at [362, 353] on button "スコア" at bounding box center [353, 361] width 33 height 17
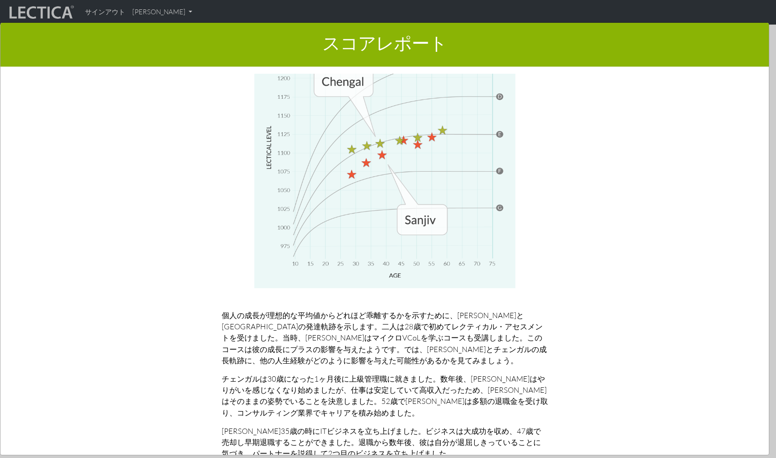
scroll to position [4164, 0]
